Goal: Information Seeking & Learning: Learn about a topic

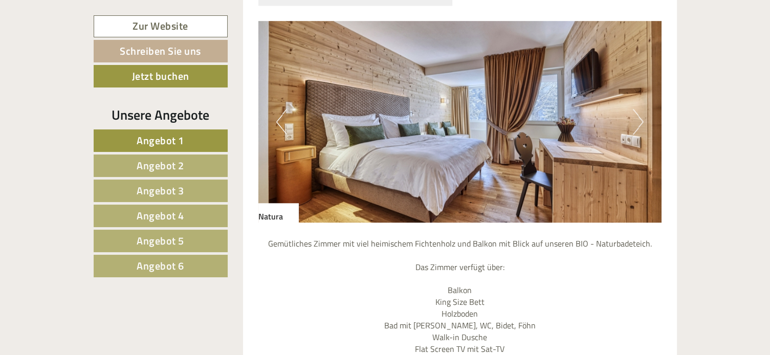
scroll to position [920, 0]
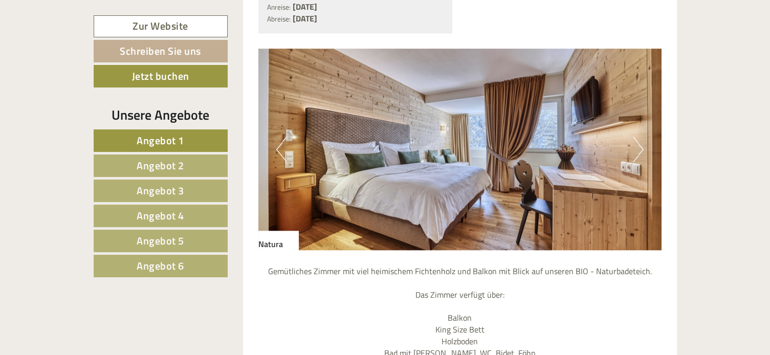
click at [635, 137] on button "Next" at bounding box center [637, 150] width 11 height 26
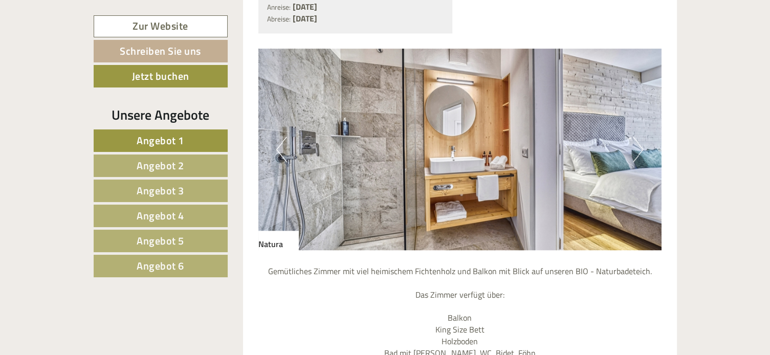
click at [641, 137] on button "Next" at bounding box center [637, 150] width 11 height 26
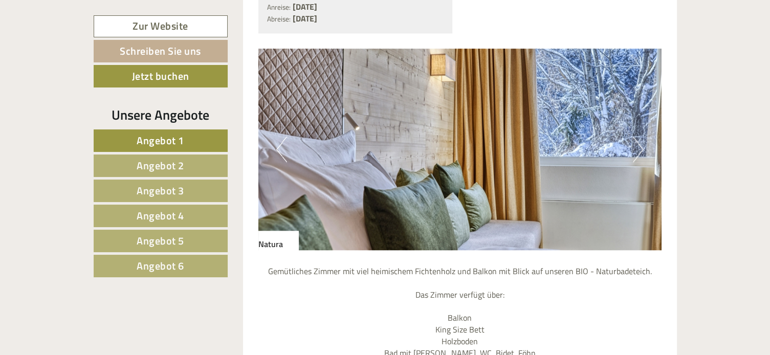
click at [641, 137] on button "Next" at bounding box center [637, 150] width 11 height 26
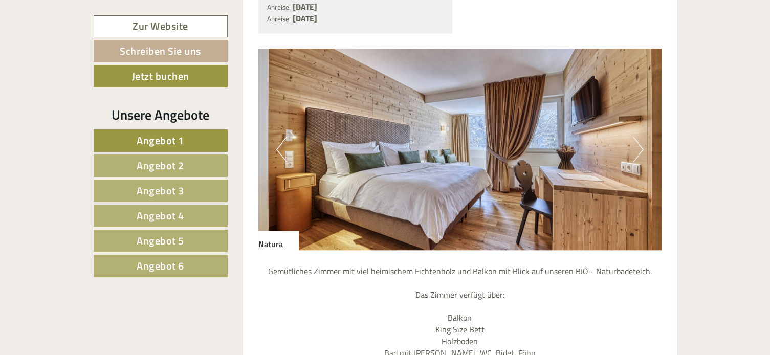
click at [641, 137] on button "Next" at bounding box center [637, 150] width 11 height 26
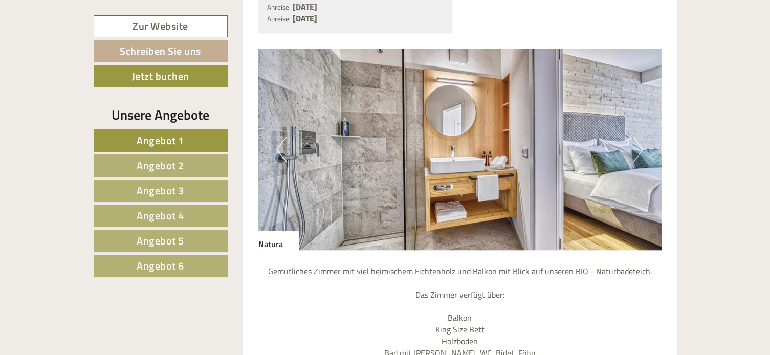
click at [641, 137] on button "Next" at bounding box center [637, 150] width 11 height 26
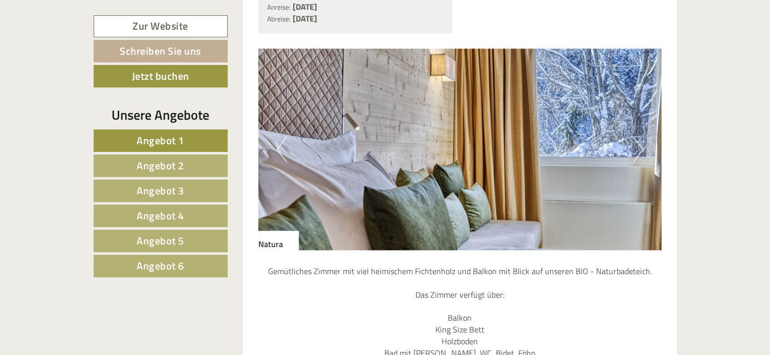
click at [641, 137] on button "Next" at bounding box center [637, 150] width 11 height 26
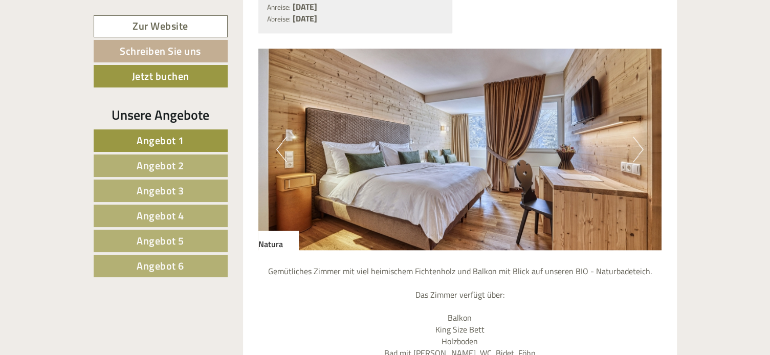
click at [172, 166] on span "Angebot 2" at bounding box center [161, 165] width 48 height 16
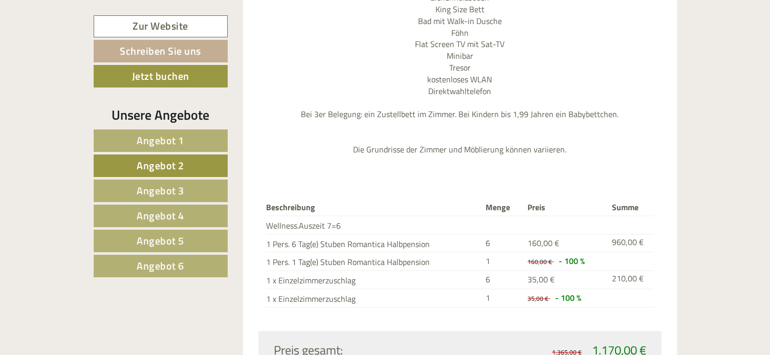
scroll to position [1350, 0]
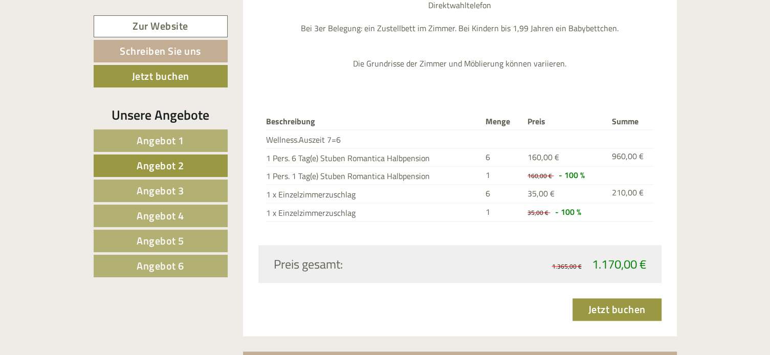
click at [170, 184] on span "Angebot 3" at bounding box center [161, 191] width 48 height 16
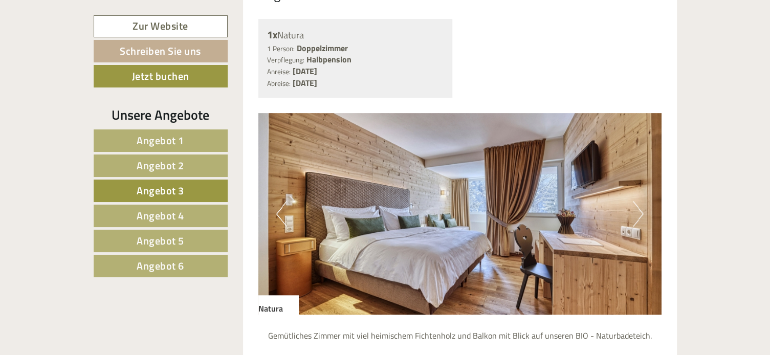
scroll to position [839, 0]
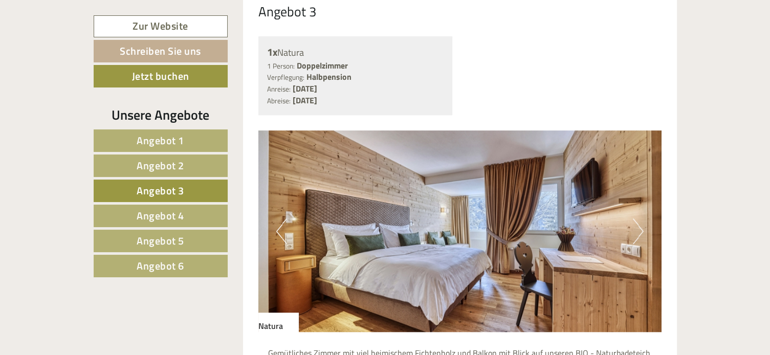
click at [168, 140] on span "Angebot 1" at bounding box center [161, 140] width 48 height 16
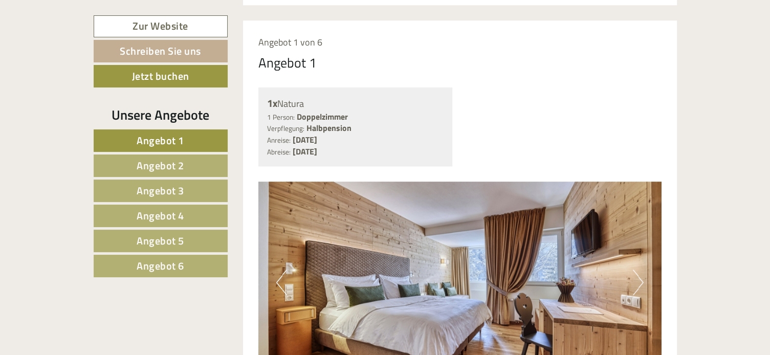
click at [184, 166] on span "Angebot 2" at bounding box center [161, 165] width 48 height 16
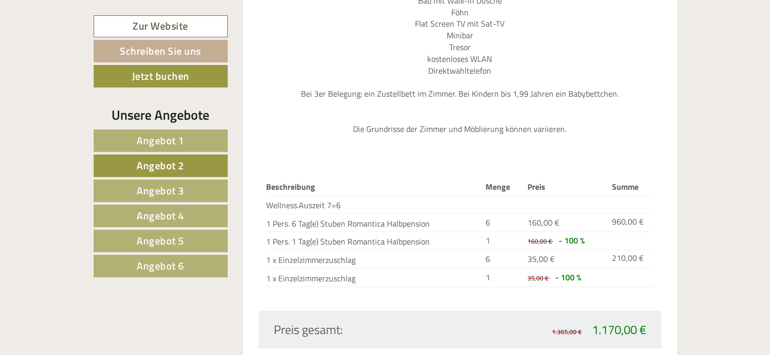
scroll to position [1401, 0]
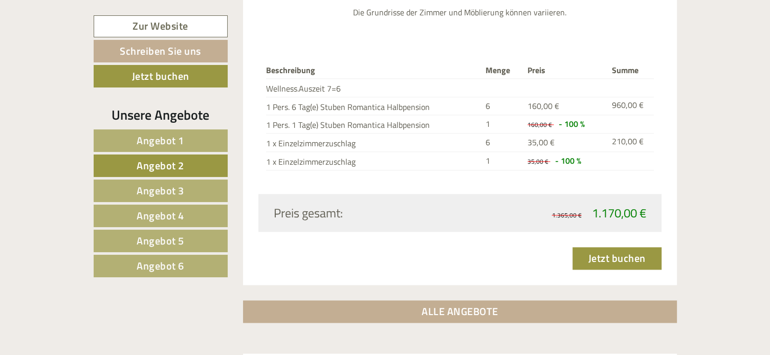
click at [189, 191] on link "Angebot 3" at bounding box center [161, 190] width 134 height 22
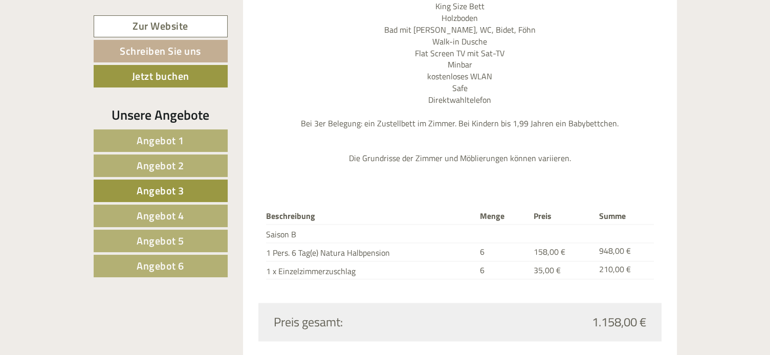
scroll to position [1299, 0]
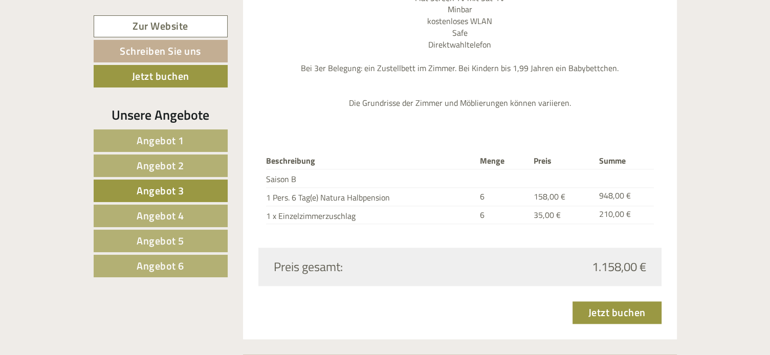
click at [171, 215] on span "Angebot 4" at bounding box center [161, 216] width 48 height 16
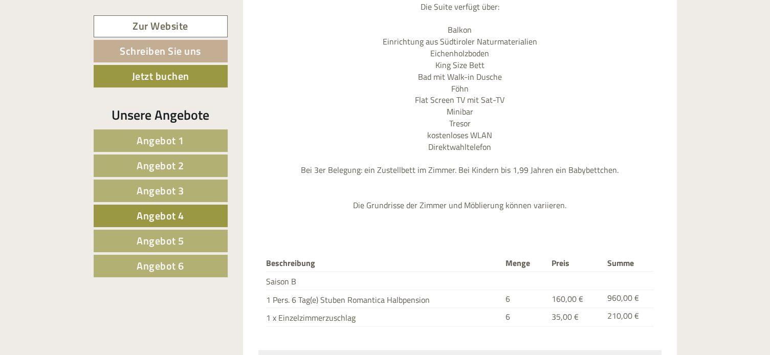
scroll to position [1196, 0]
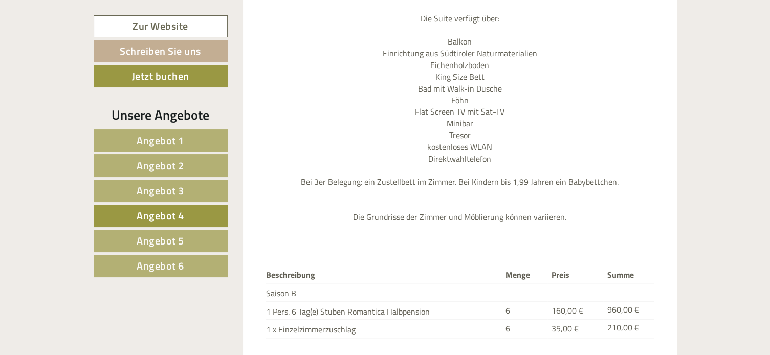
click at [151, 236] on span "Angebot 5" at bounding box center [161, 241] width 48 height 16
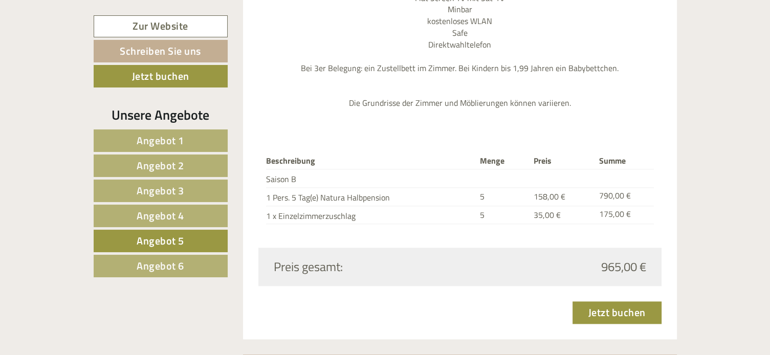
scroll to position [1350, 0]
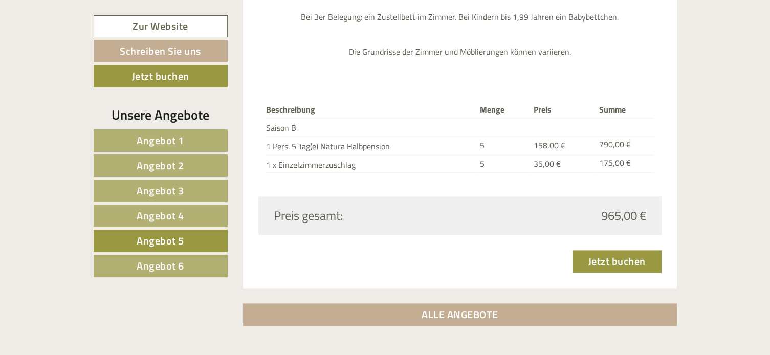
click at [173, 258] on span "Angebot 6" at bounding box center [161, 266] width 48 height 16
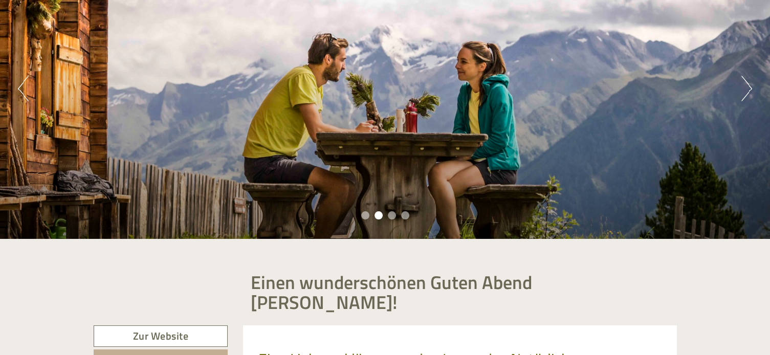
scroll to position [123, 0]
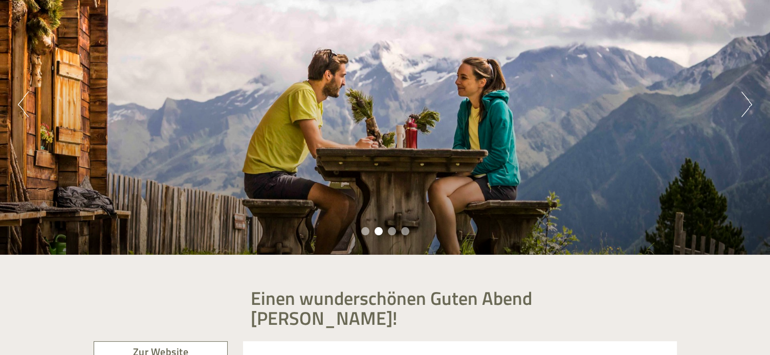
click at [740, 106] on div "Previous Next 1 2 3 4" at bounding box center [385, 104] width 770 height 301
click at [748, 104] on button "Next" at bounding box center [746, 105] width 11 height 26
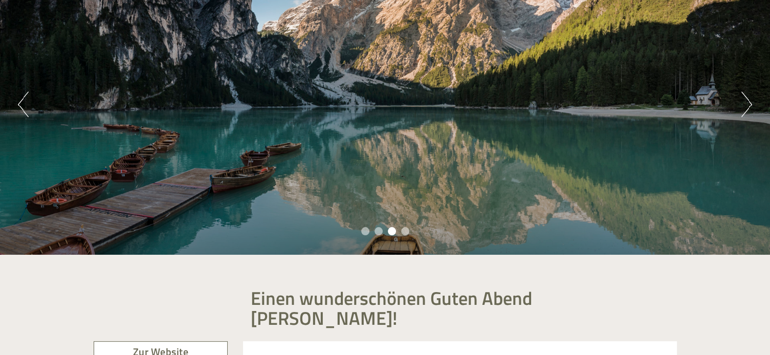
click at [749, 104] on button "Next" at bounding box center [746, 105] width 11 height 26
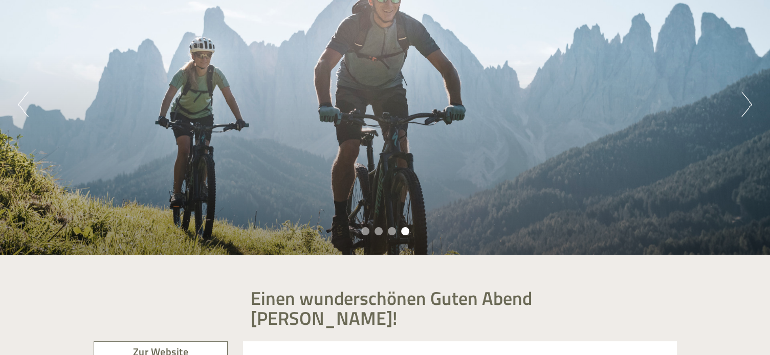
click at [749, 105] on button "Next" at bounding box center [746, 105] width 11 height 26
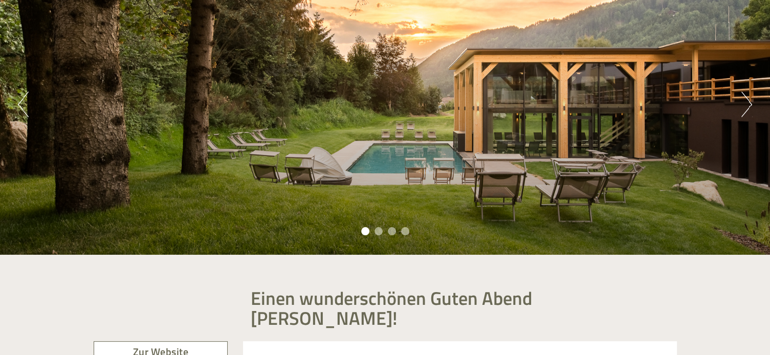
click at [749, 105] on button "Next" at bounding box center [746, 105] width 11 height 26
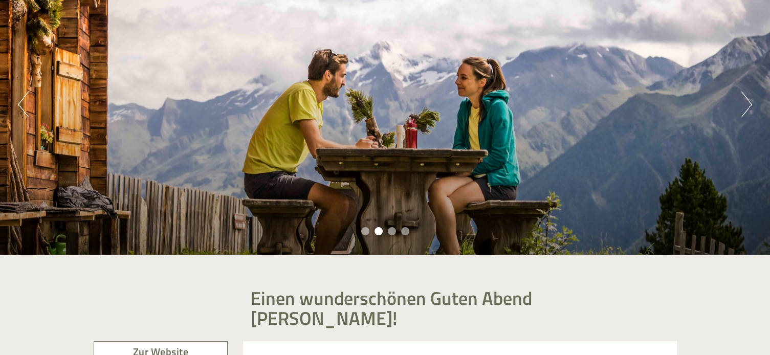
click at [749, 105] on button "Next" at bounding box center [746, 105] width 11 height 26
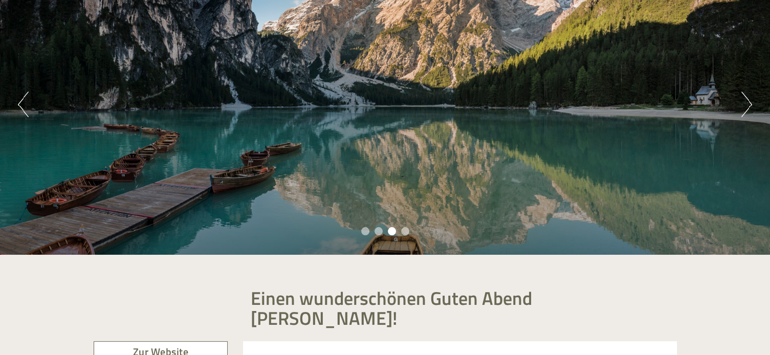
click at [749, 105] on button "Next" at bounding box center [746, 105] width 11 height 26
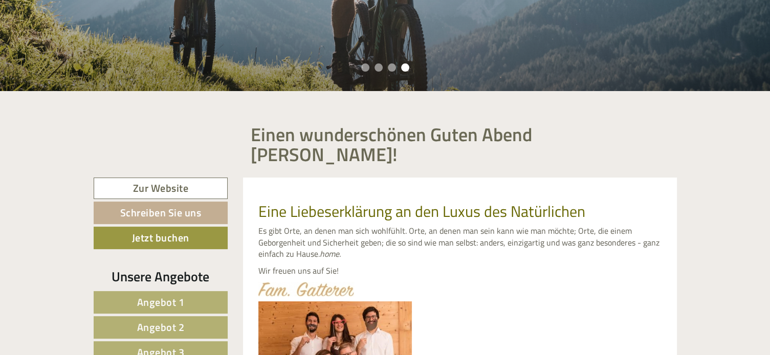
scroll to position [378, 0]
